Goal: Task Accomplishment & Management: Manage account settings

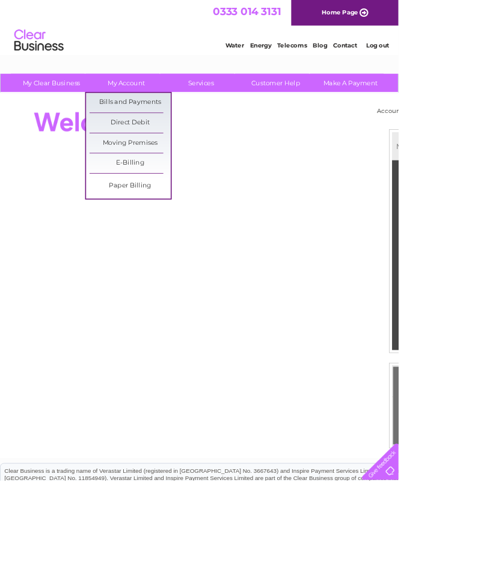
click at [168, 123] on link "Bills and Payments" at bounding box center [158, 126] width 99 height 24
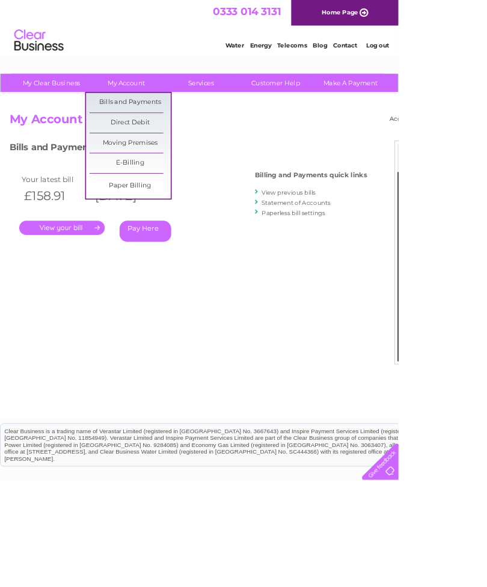
click at [167, 122] on link "Bills and Payments" at bounding box center [158, 126] width 99 height 24
click at [349, 232] on link "View previous bills" at bounding box center [353, 235] width 66 height 9
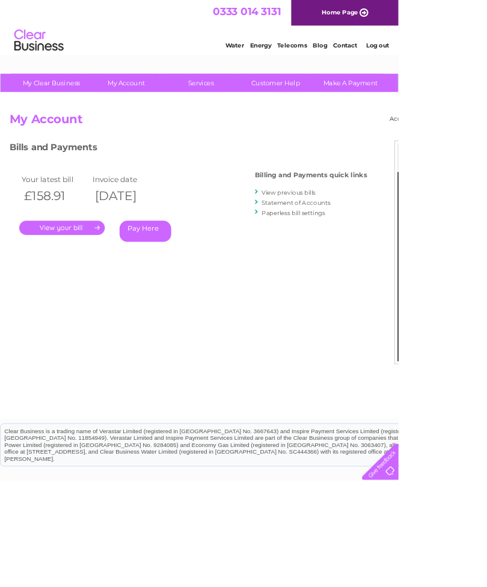
click at [354, 231] on link "View previous bills" at bounding box center [353, 235] width 66 height 9
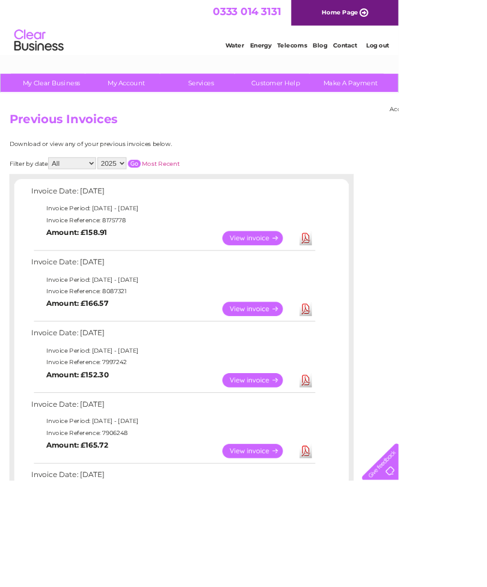
click at [310, 457] on link "View" at bounding box center [316, 464] width 88 height 17
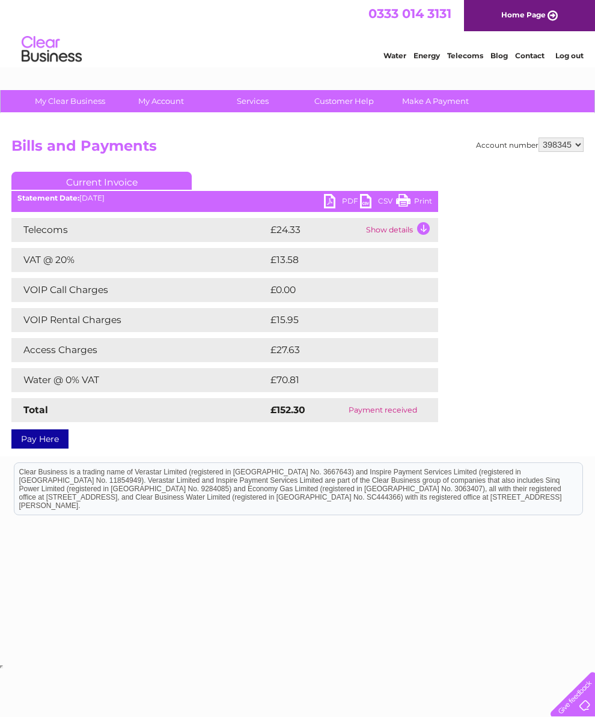
click at [424, 225] on td "Show details" at bounding box center [400, 230] width 75 height 24
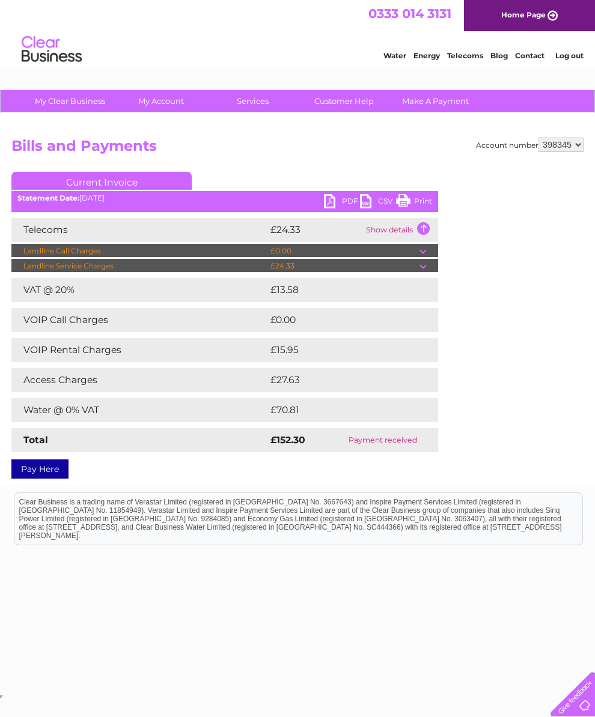
click at [401, 199] on link "Print" at bounding box center [414, 202] width 36 height 17
